Goal: Contribute content: Contribute content

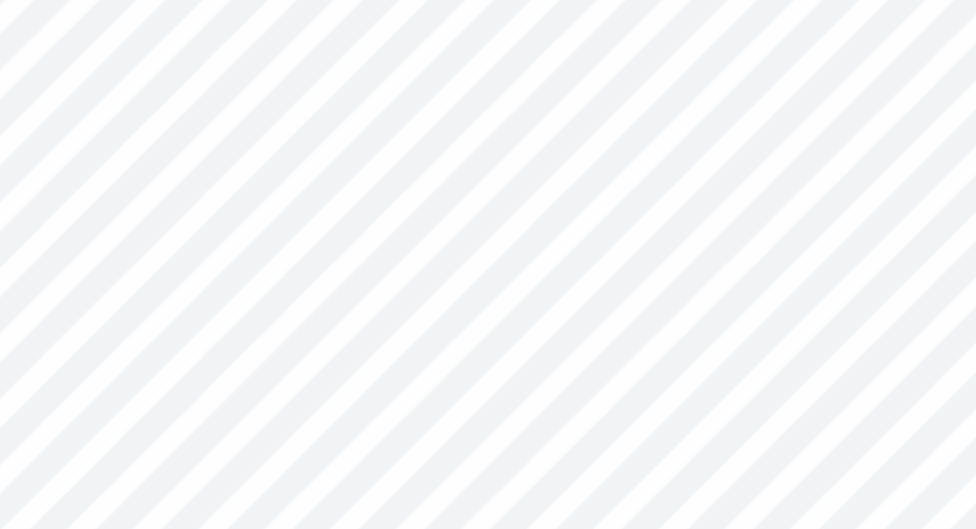
type textarea "x"
type input "5.29"
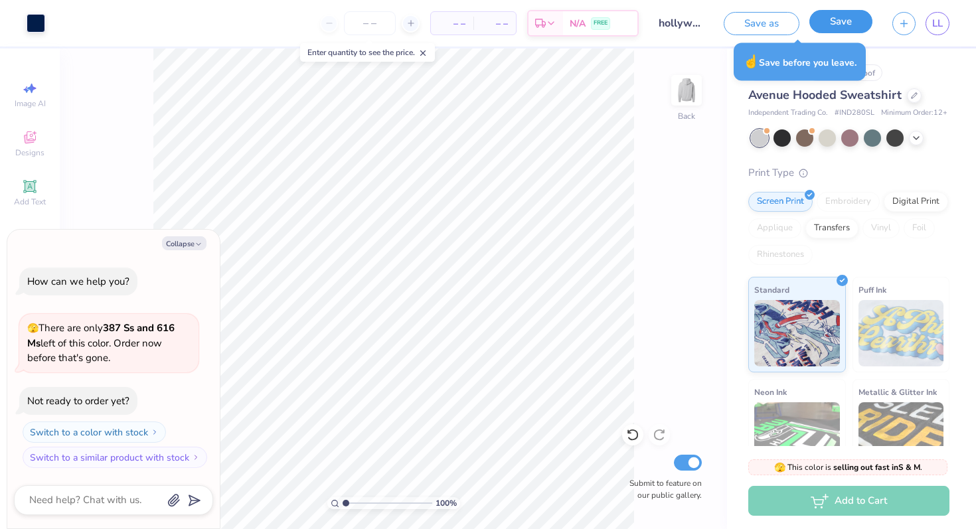
click at [863, 16] on button "Save" at bounding box center [841, 21] width 63 height 23
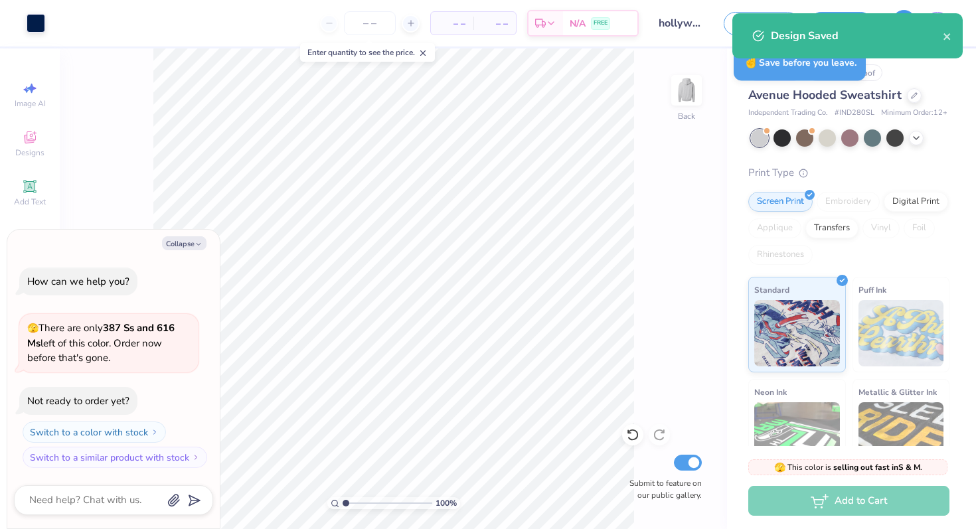
click at [906, 23] on div "Design Saved" at bounding box center [847, 35] width 230 height 45
click at [944, 38] on icon "close" at bounding box center [947, 36] width 9 height 11
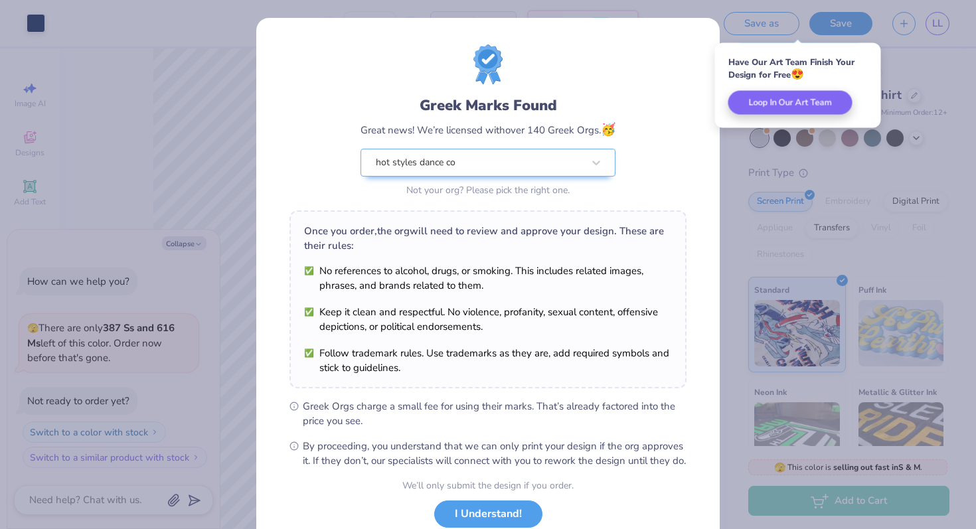
scroll to position [92, 0]
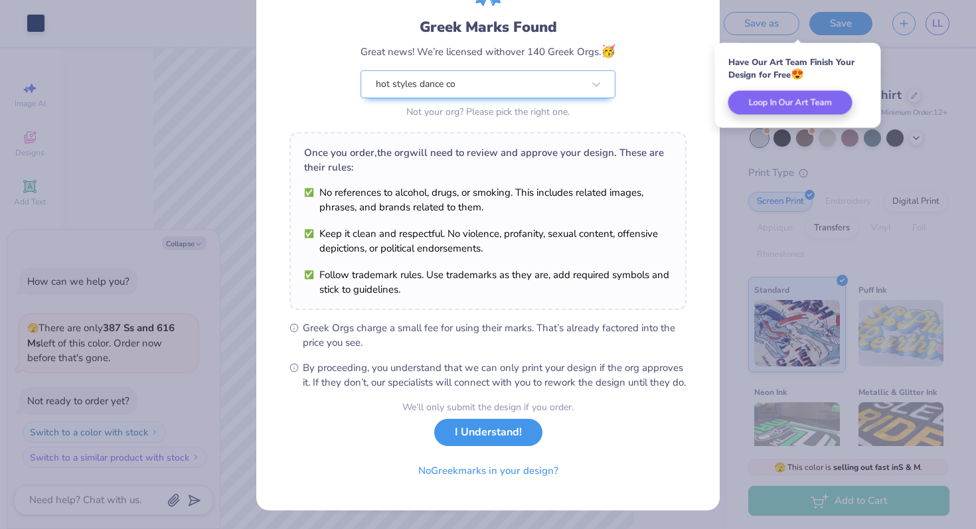
click at [461, 442] on button "I Understand!" at bounding box center [488, 432] width 108 height 27
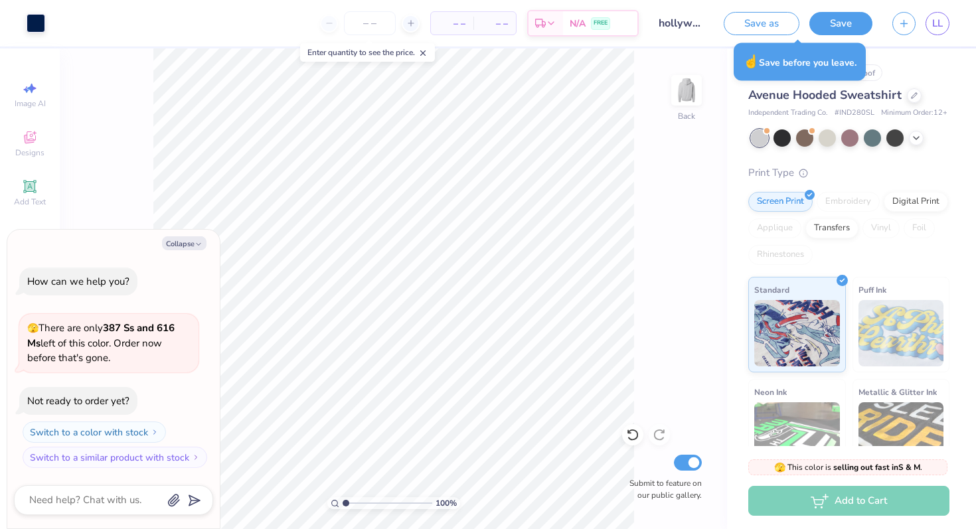
type textarea "x"
click at [902, 27] on button "button" at bounding box center [904, 21] width 23 height 23
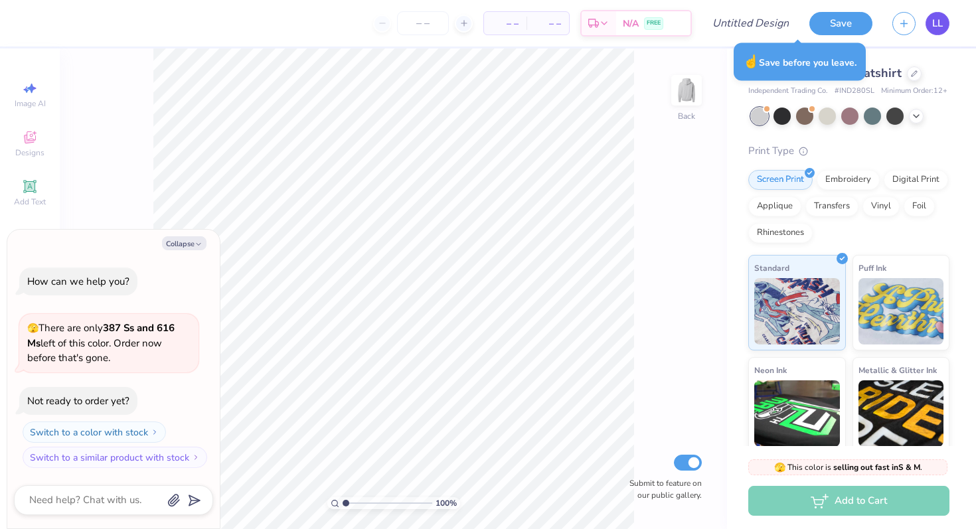
click at [938, 27] on span "LL" at bounding box center [937, 23] width 11 height 15
type textarea "x"
